Goal: Information Seeking & Learning: Find specific fact

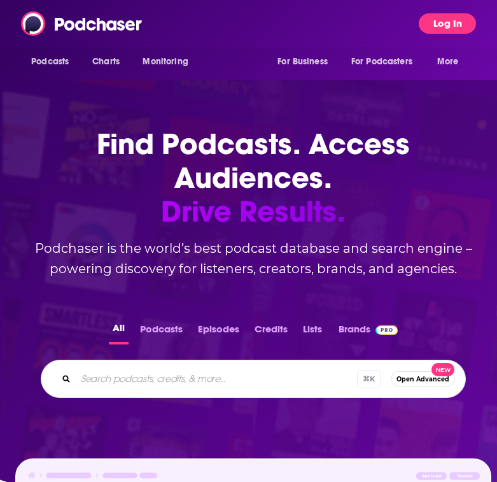
click at [436, 26] on button "Log In" at bounding box center [447, 23] width 57 height 20
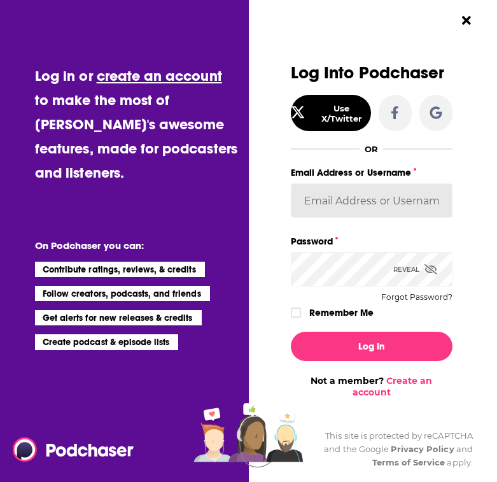
type input "[PERSON_NAME][EMAIL_ADDRESS][DOMAIN_NAME]"
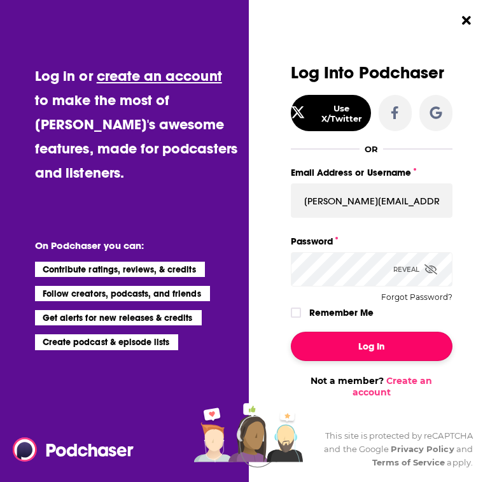
click at [351, 346] on button "Log In" at bounding box center [372, 346] width 162 height 29
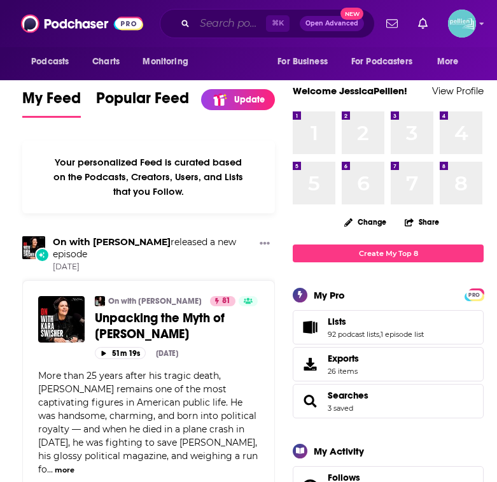
click at [217, 24] on input "Search podcasts, credits, & more..." at bounding box center [230, 23] width 71 height 20
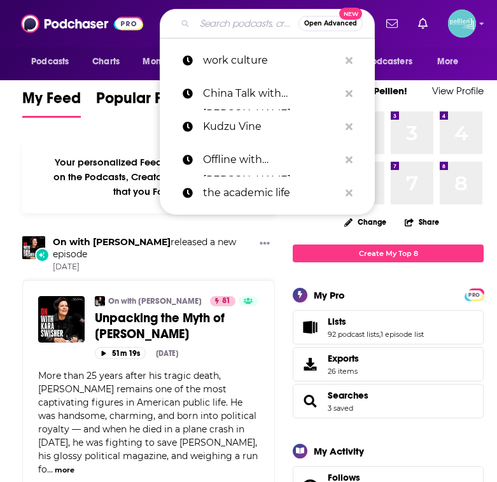
paste input "The [PERSON_NAME] Show"
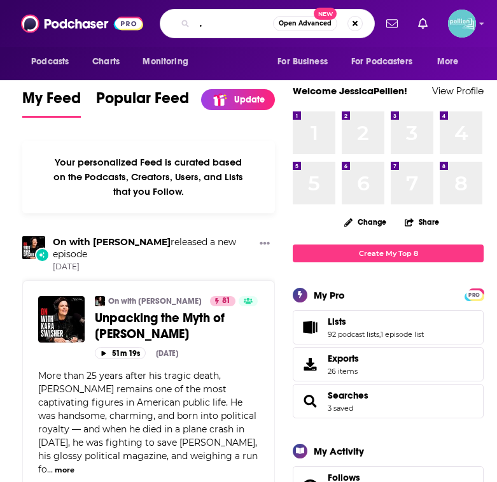
type input "The [PERSON_NAME] Show"
